Goal: Communication & Community: Participate in discussion

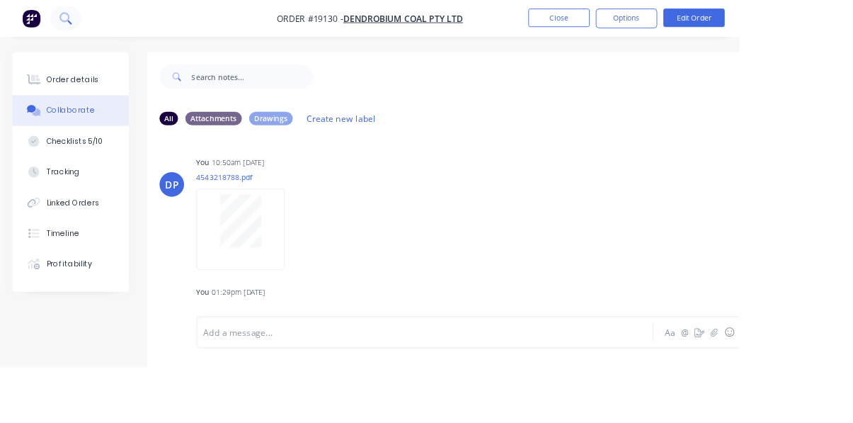
click at [72, 16] on icon at bounding box center [75, 20] width 13 height 13
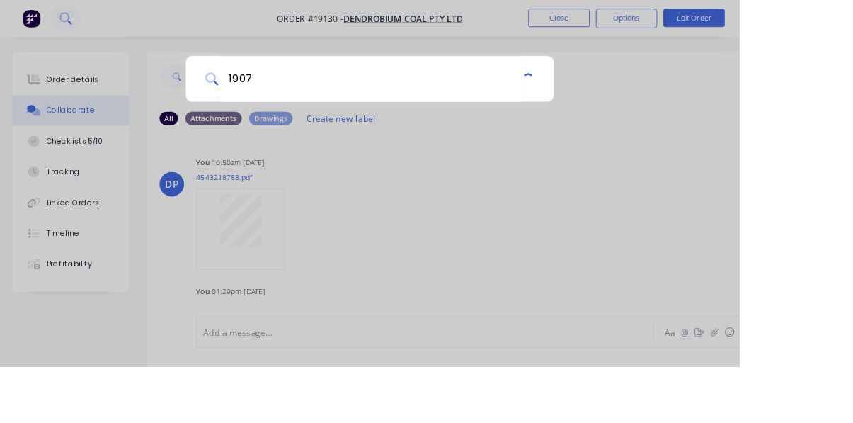
type input "19075"
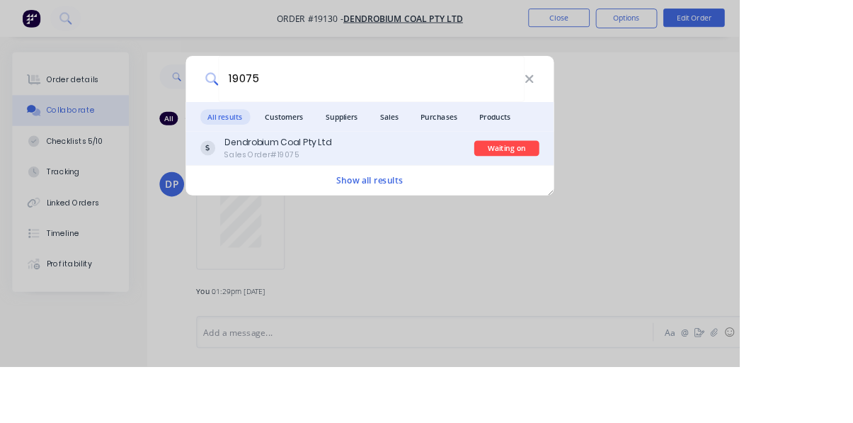
click at [382, 172] on div "Dendrobium Coal Pty Ltd" at bounding box center [320, 164] width 123 height 15
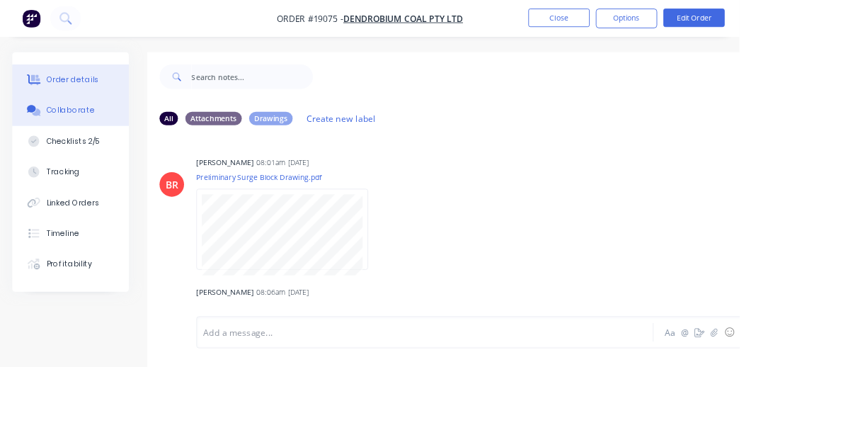
click at [81, 101] on button "Order details" at bounding box center [81, 91] width 135 height 35
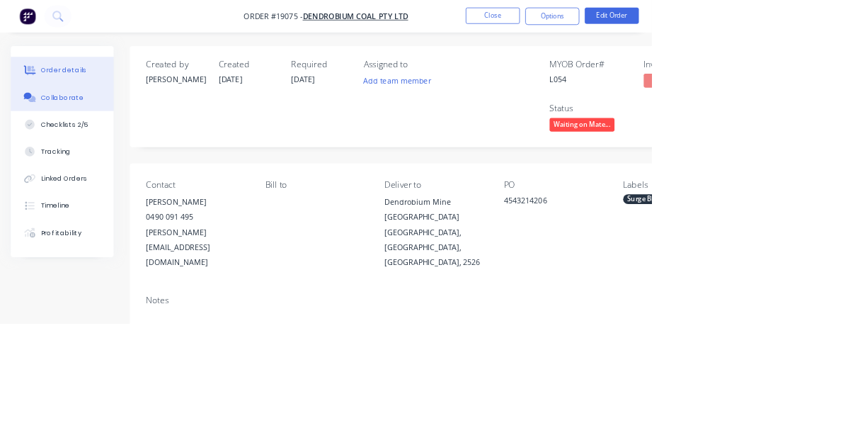
click at [90, 144] on button "Collaborate" at bounding box center [81, 127] width 135 height 35
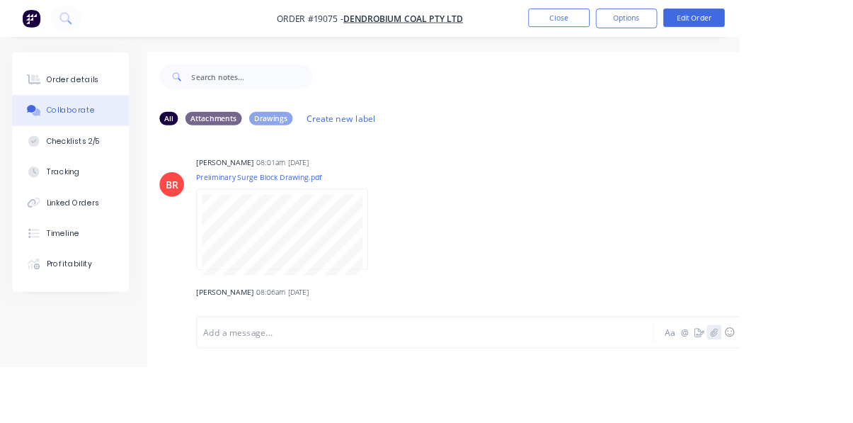
click at [532, 391] on button "button" at bounding box center [823, 382] width 17 height 17
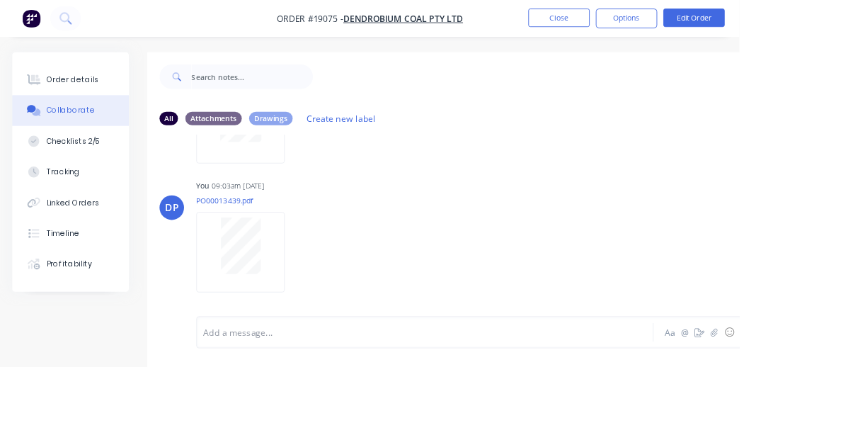
scroll to position [1004, 0]
